Goal: Navigation & Orientation: Find specific page/section

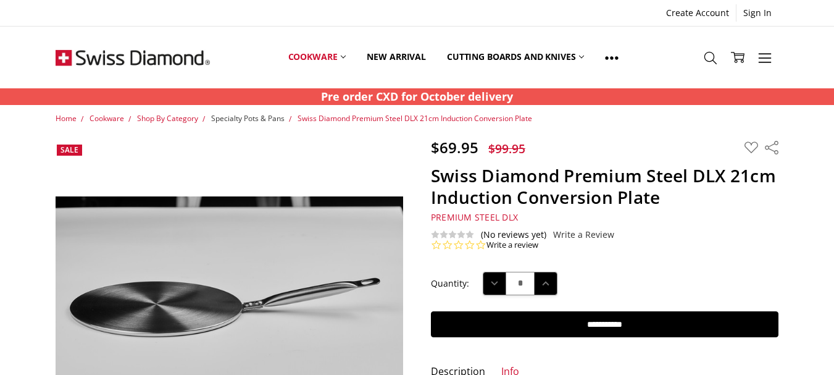
click at [264, 117] on span "Specialty Pots & Pans" at bounding box center [247, 118] width 73 height 10
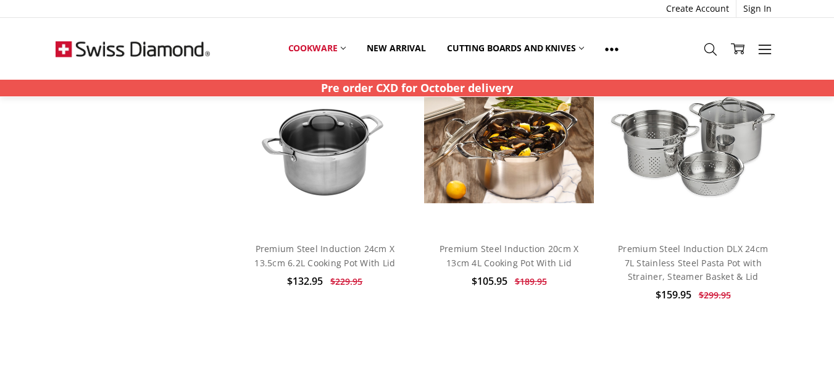
scroll to position [3211, 0]
